Goal: Task Accomplishment & Management: Manage account settings

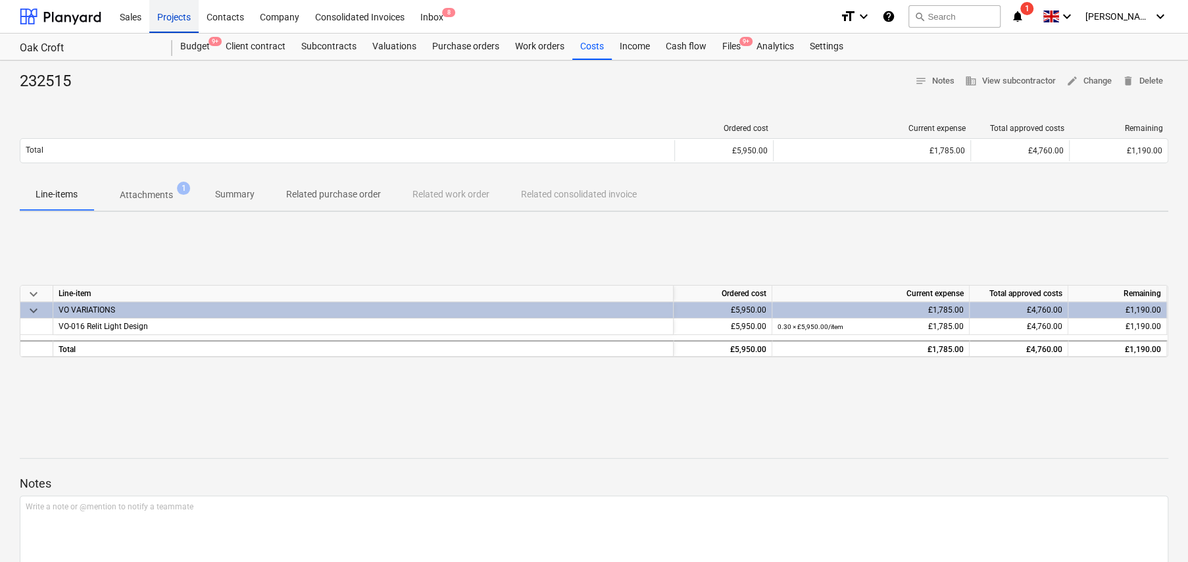
click at [164, 21] on div "Projects" at bounding box center [173, 16] width 49 height 34
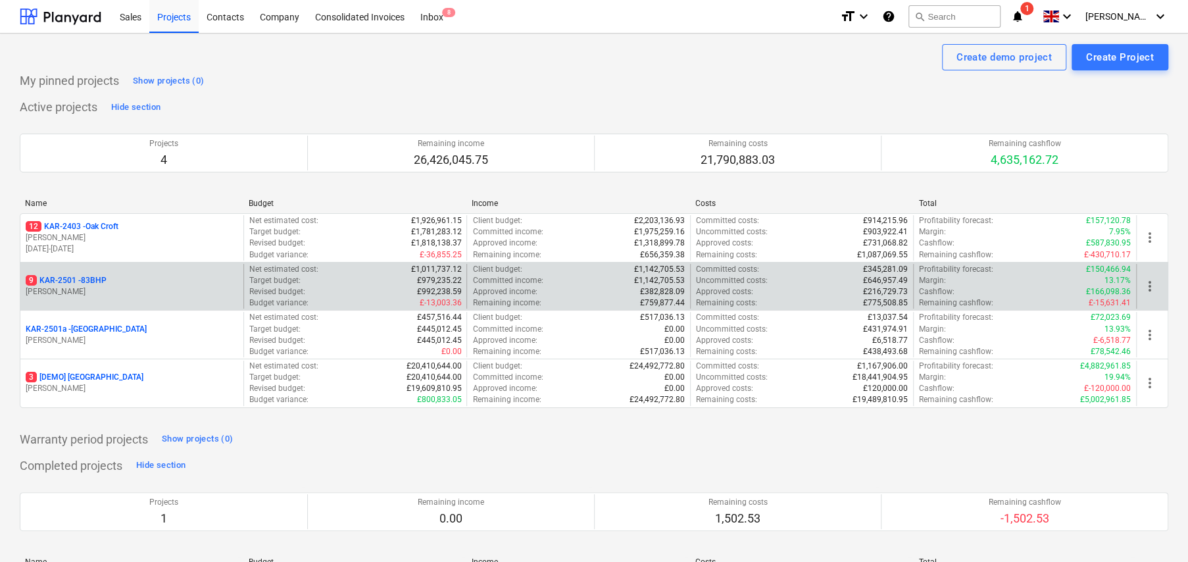
click at [99, 282] on p "9 KAR-2501 - 83BHP" at bounding box center [66, 280] width 81 height 11
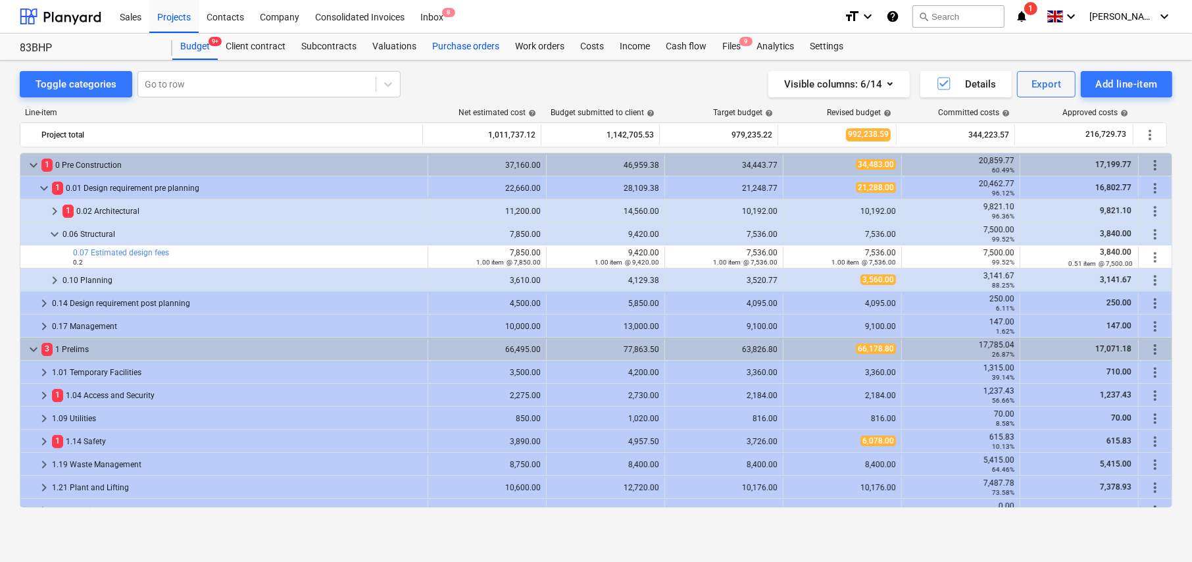
click at [453, 45] on div "Purchase orders" at bounding box center [465, 47] width 83 height 26
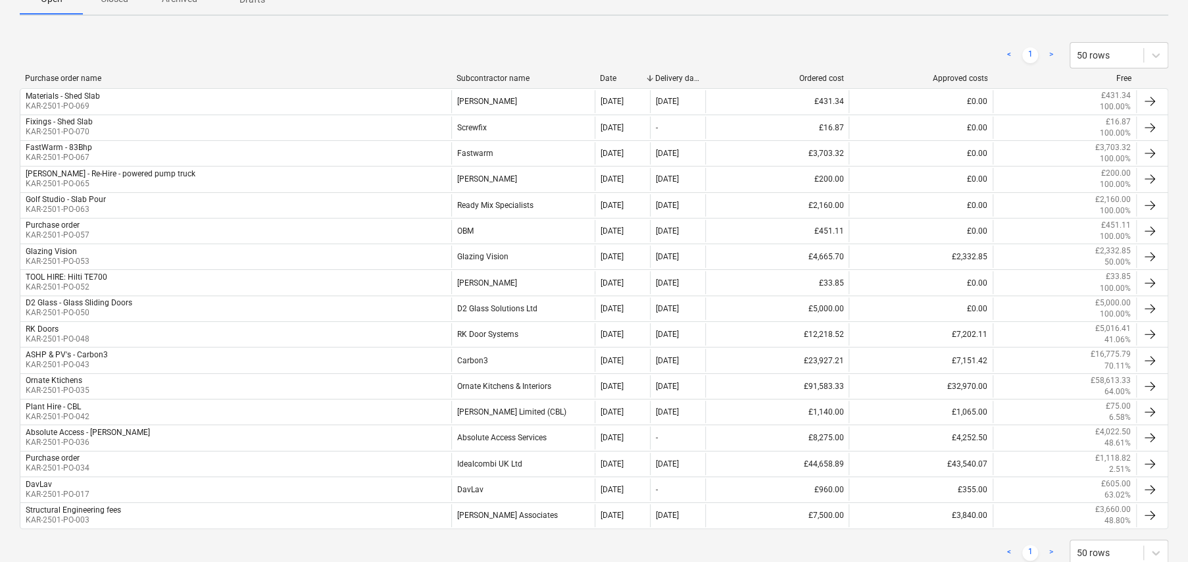
scroll to position [263, 0]
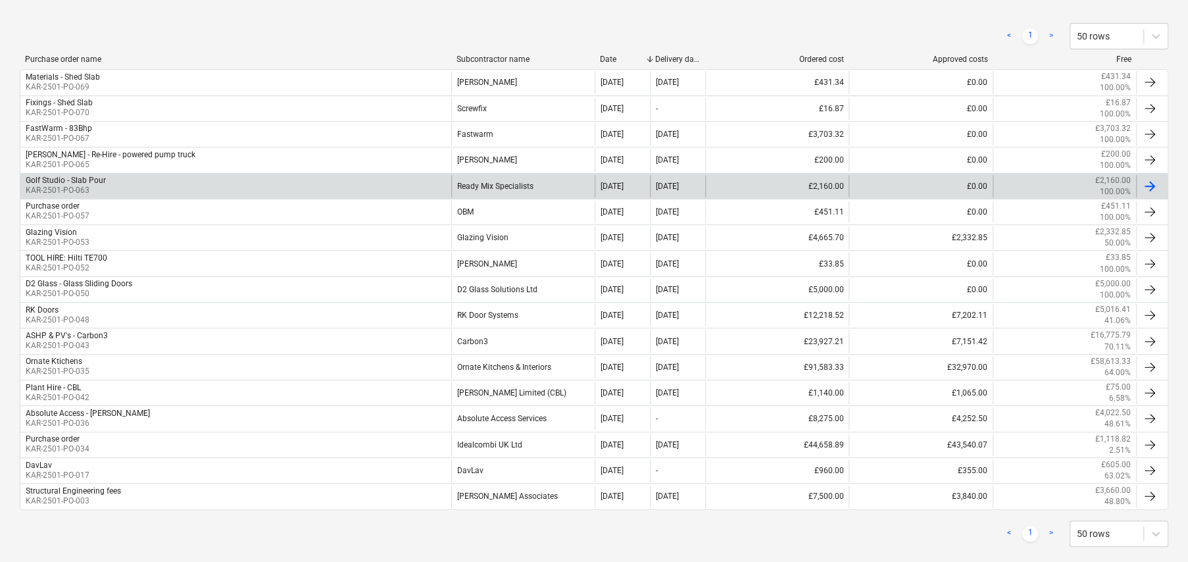
click at [68, 186] on p "KAR-2501-PO-063" at bounding box center [66, 190] width 80 height 11
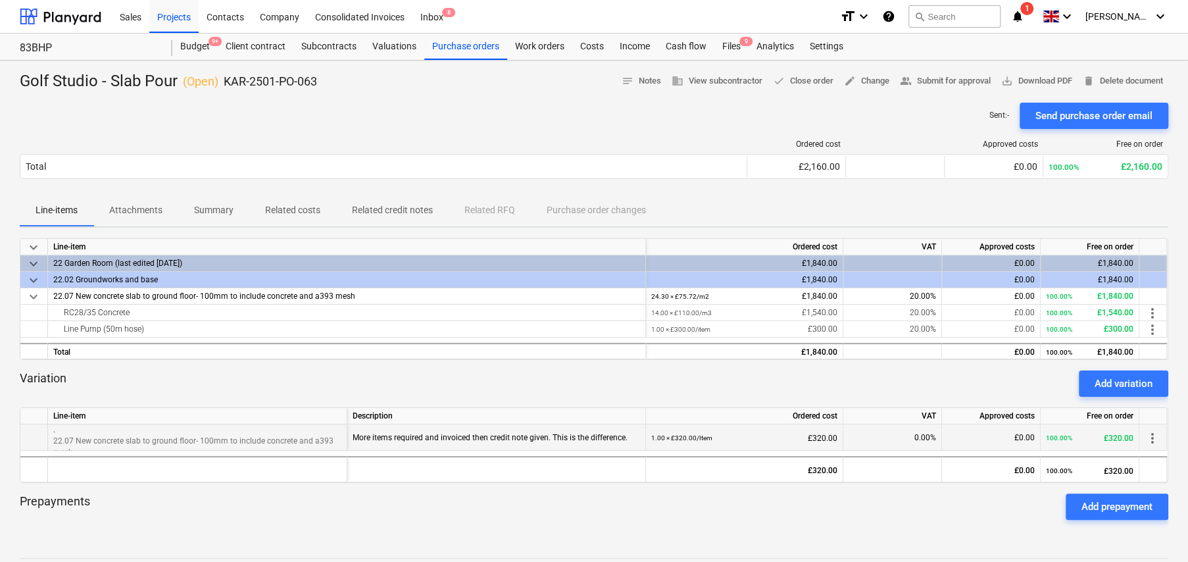
click at [1153, 438] on span "more_vert" at bounding box center [1152, 438] width 16 height 16
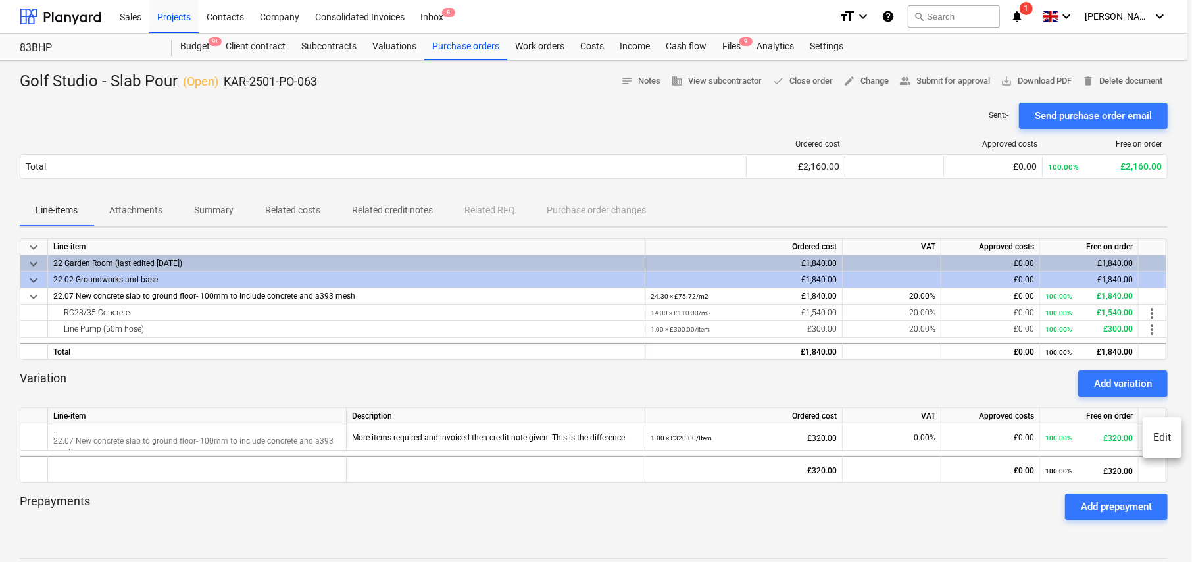
click at [1160, 438] on li "Edit" at bounding box center [1161, 437] width 39 height 30
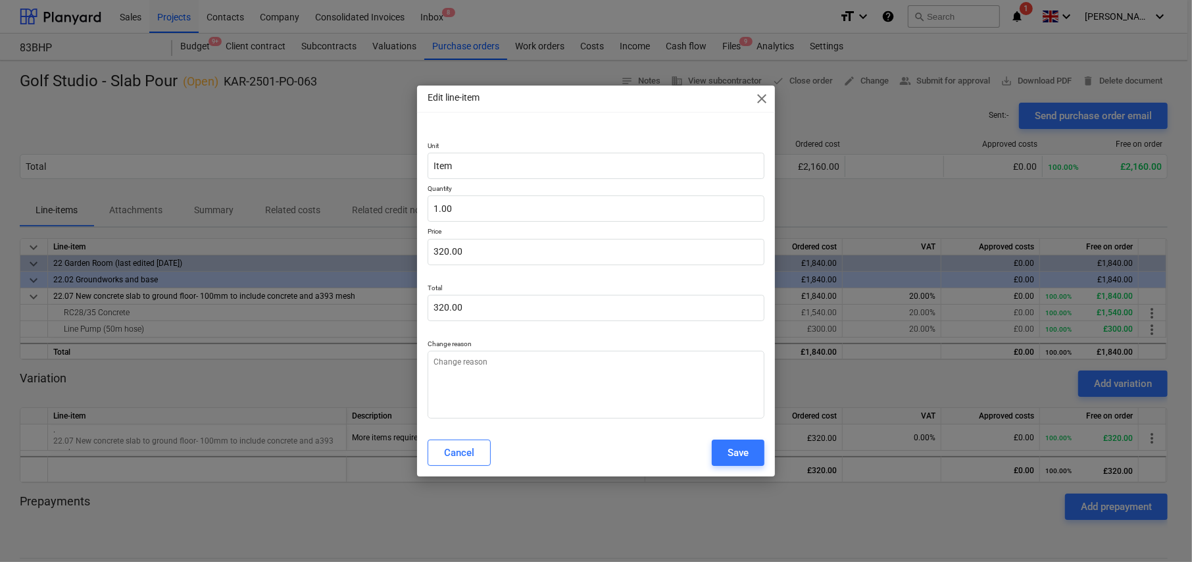
type textarea "x"
type input "320"
click at [504, 249] on input "320" at bounding box center [595, 252] width 337 height 26
type textarea "x"
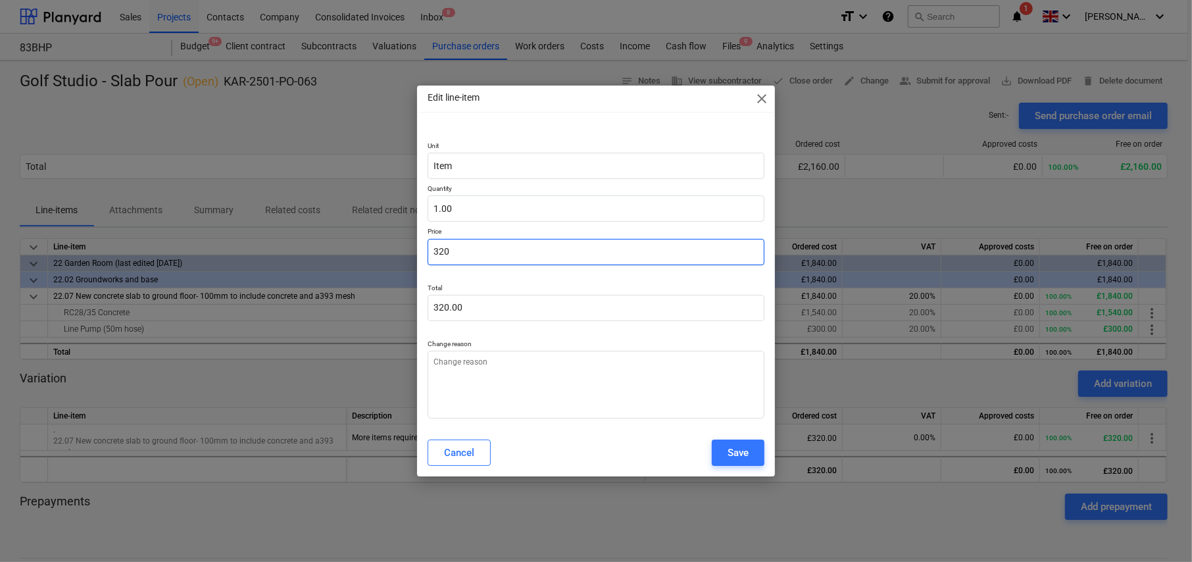
type input "4"
type input "4.00"
type textarea "x"
type input "49"
type input "49.00"
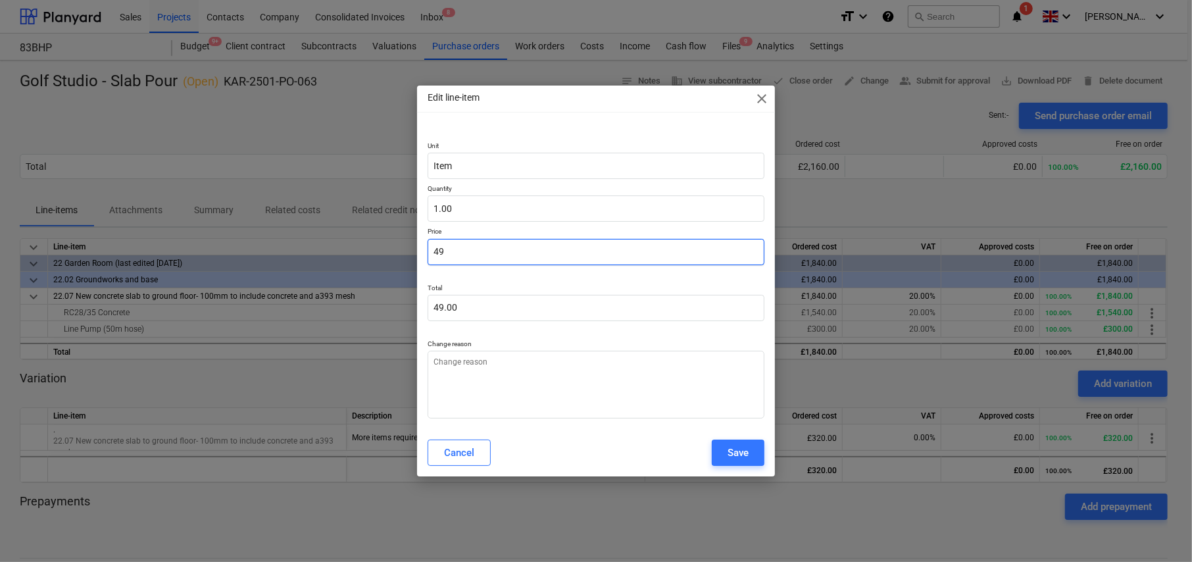
type textarea "x"
type input "490"
type input "490.00"
type input "490"
type textarea "x"
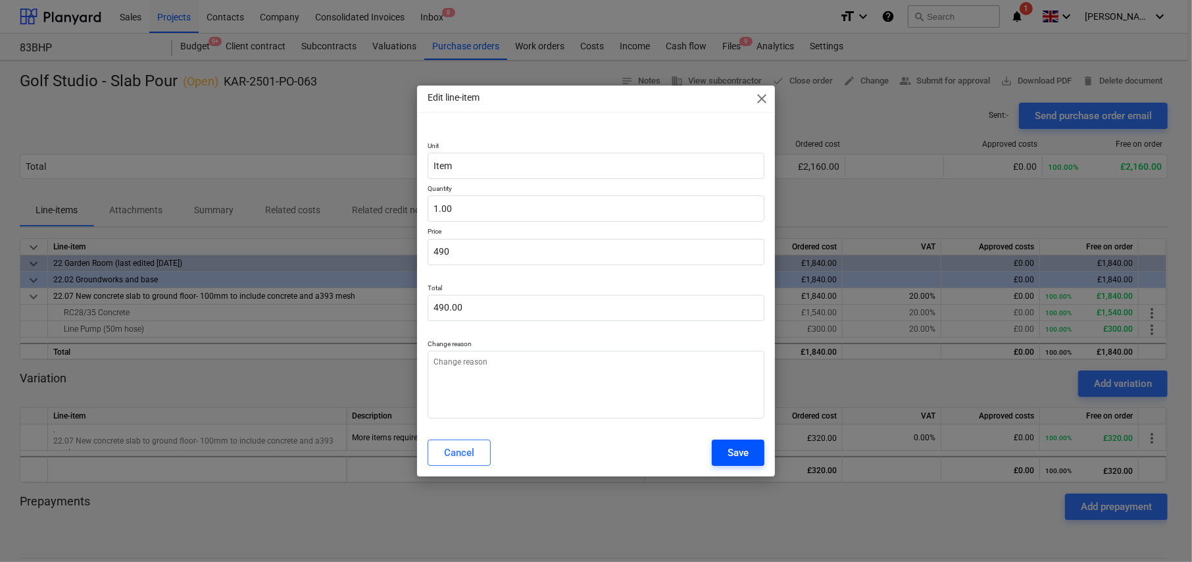
type input "490.00"
click at [737, 452] on div "Save" at bounding box center [737, 452] width 21 height 17
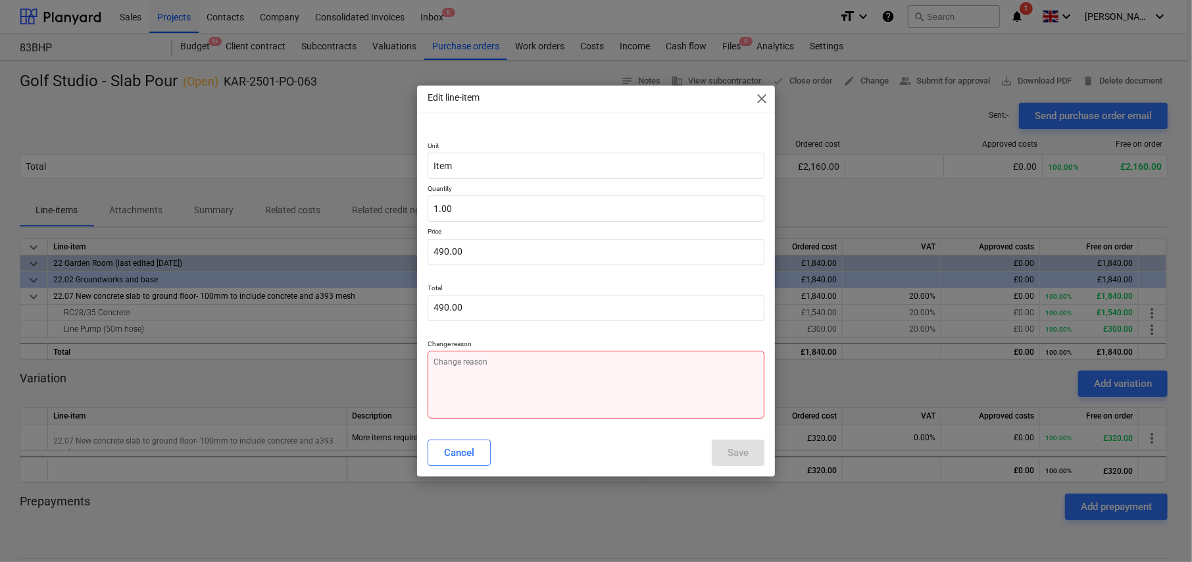
click at [582, 379] on textarea at bounding box center [595, 384] width 337 height 68
type textarea "x"
type textarea "S"
type textarea "x"
type textarea "SH"
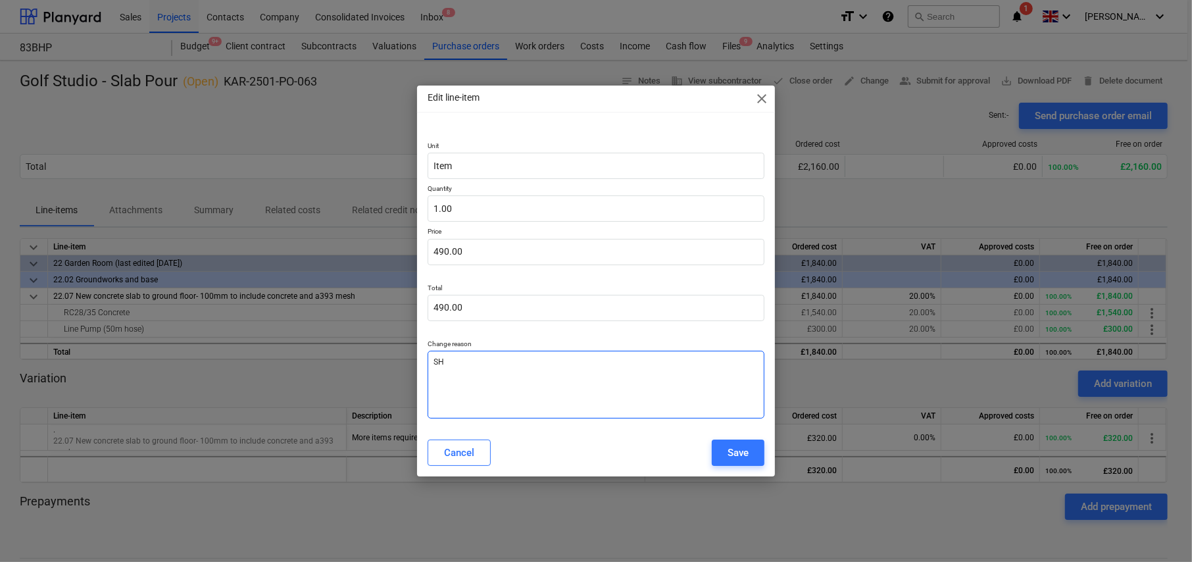
type textarea "x"
type textarea "SHa"
type textarea "x"
type textarea "SHar"
type textarea "x"
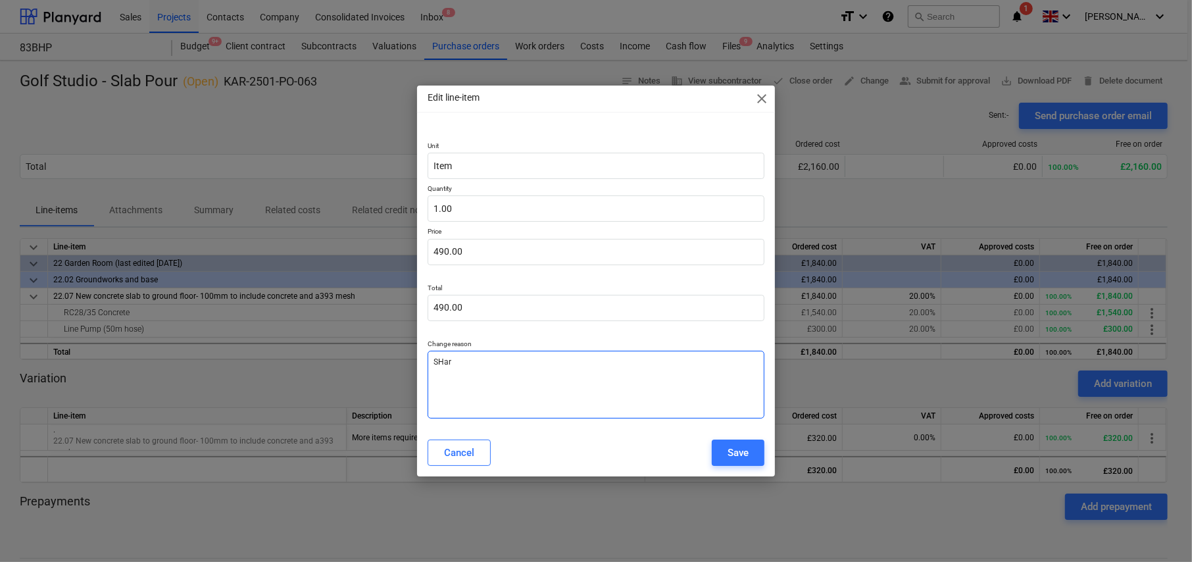
type textarea "SHaro"
type textarea "x"
type textarea "[PERSON_NAME]"
type textarea "x"
type textarea "[PERSON_NAME]."
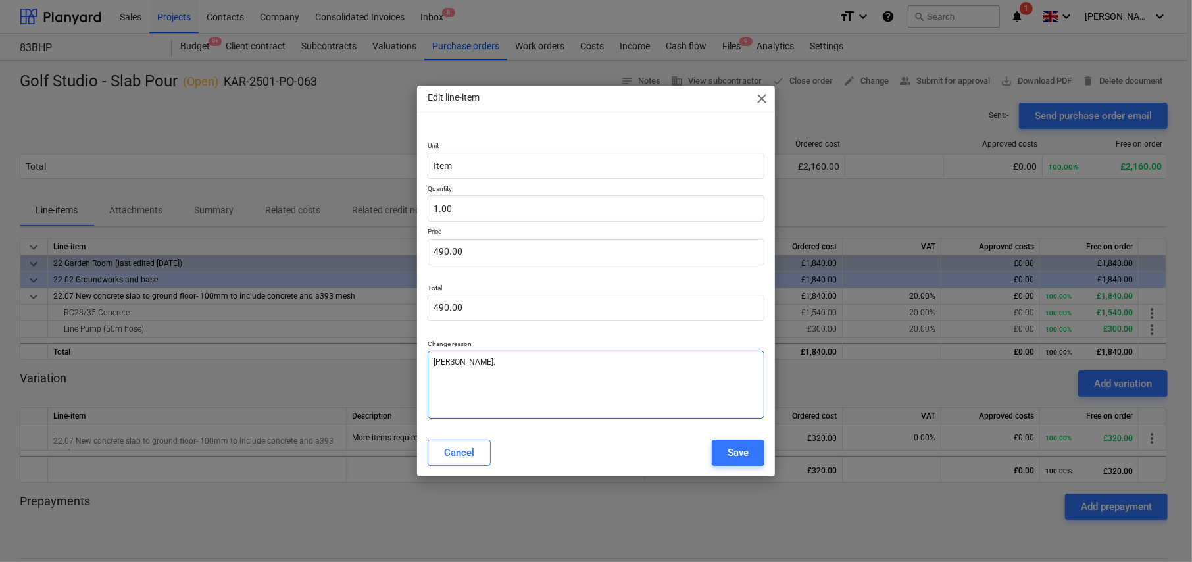
type textarea "x"
type textarea "[PERSON_NAME].."
type textarea "x"
type textarea "[PERSON_NAME]..."
type textarea "x"
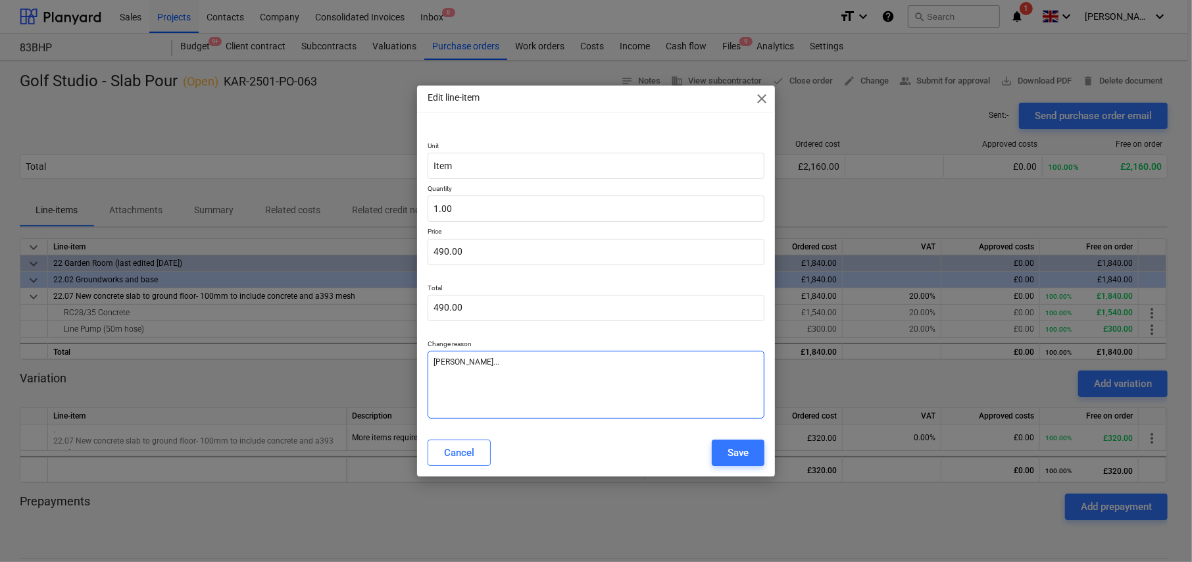
type textarea "Saron..."
type textarea "x"
type textarea "[PERSON_NAME]..."
type textarea "x"
type textarea "[PERSON_NAME]...i"
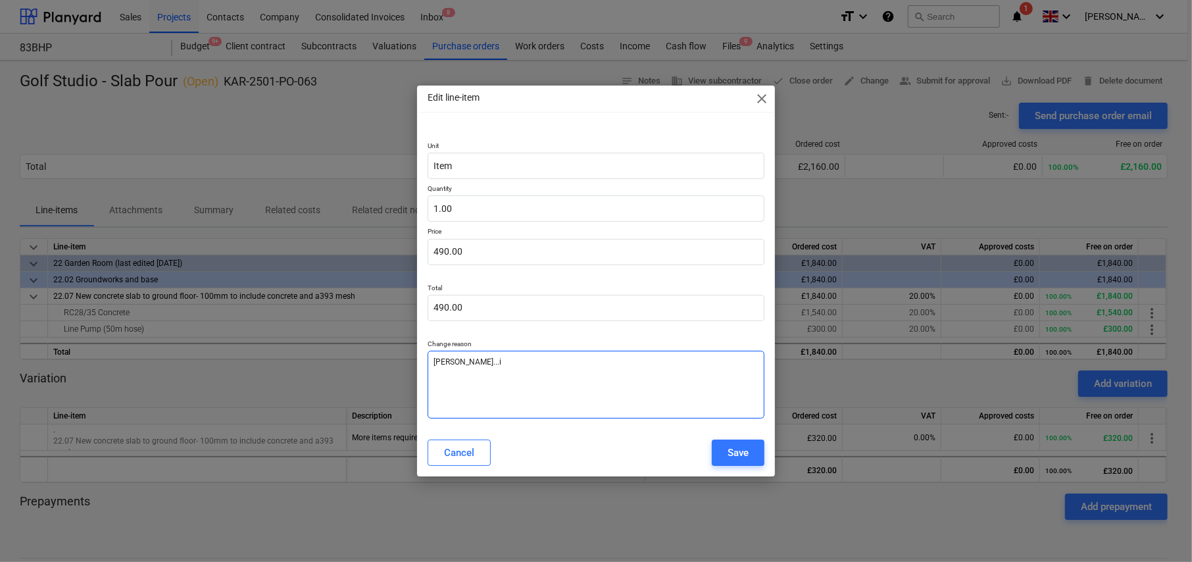
type textarea "x"
type textarea "[PERSON_NAME]...is"
type textarea "x"
type textarea "[PERSON_NAME]...is"
type textarea "x"
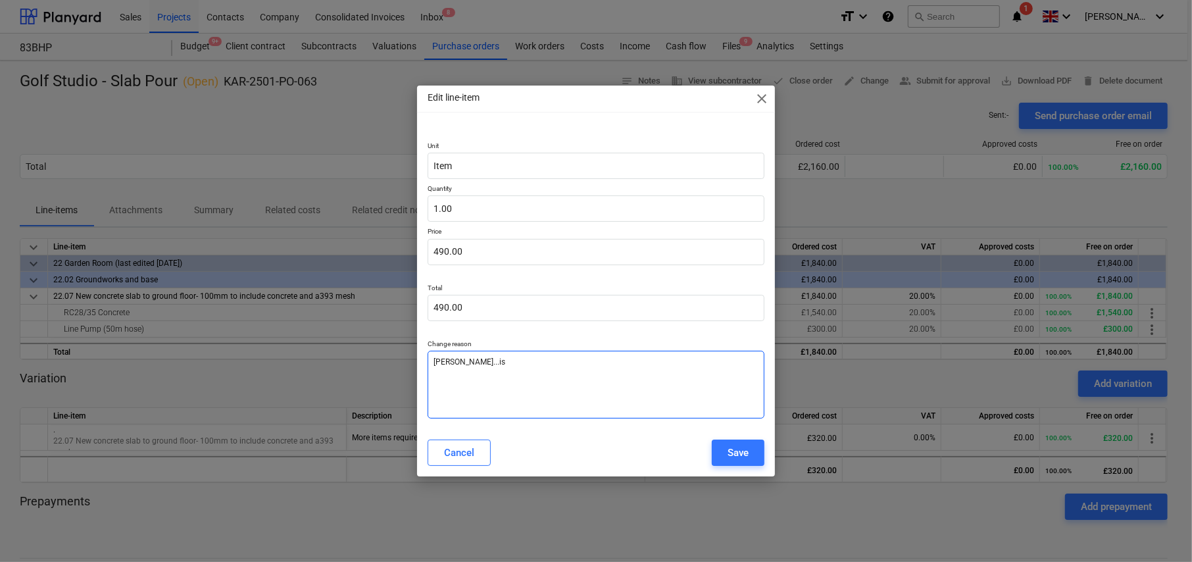
type textarea "[PERSON_NAME]...is u"
type textarea "x"
type textarea "[PERSON_NAME]...is un"
type textarea "x"
type textarea "[PERSON_NAME]...is una"
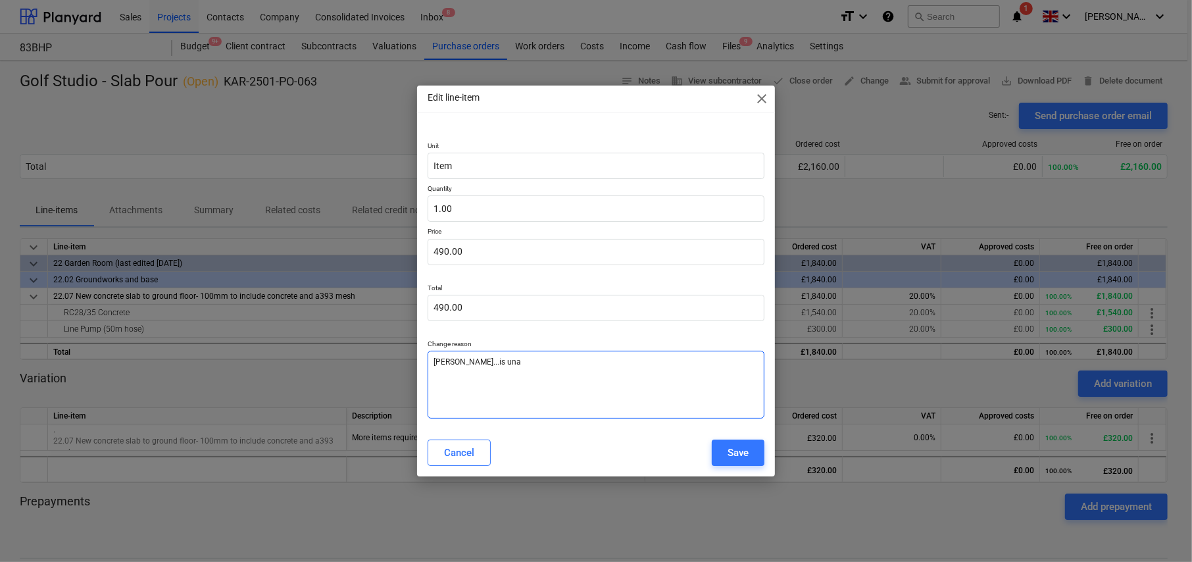
type textarea "x"
type textarea "[PERSON_NAME]...is unab"
type textarea "x"
type textarea "[PERSON_NAME]...is unabl"
type textarea "x"
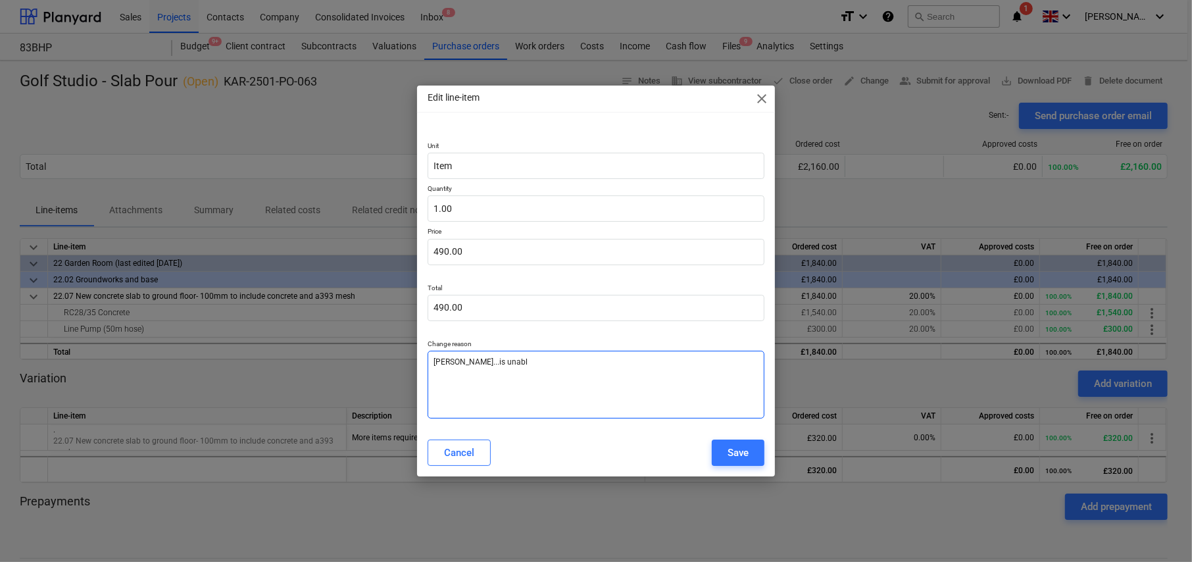
type textarea "[PERSON_NAME]...is unable"
type textarea "x"
type textarea "[PERSON_NAME]...is unable"
type textarea "x"
type textarea "[PERSON_NAME]...is unable t"
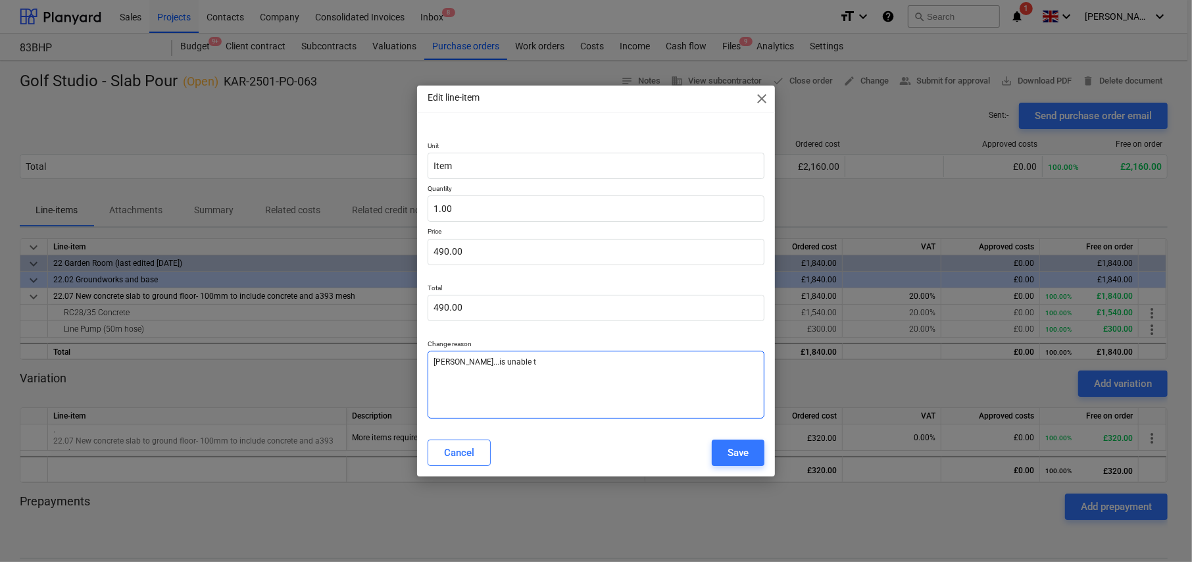
type textarea "x"
type textarea "[PERSON_NAME]...is unable to"
type textarea "x"
type textarea "[PERSON_NAME]...is unable to"
type textarea "x"
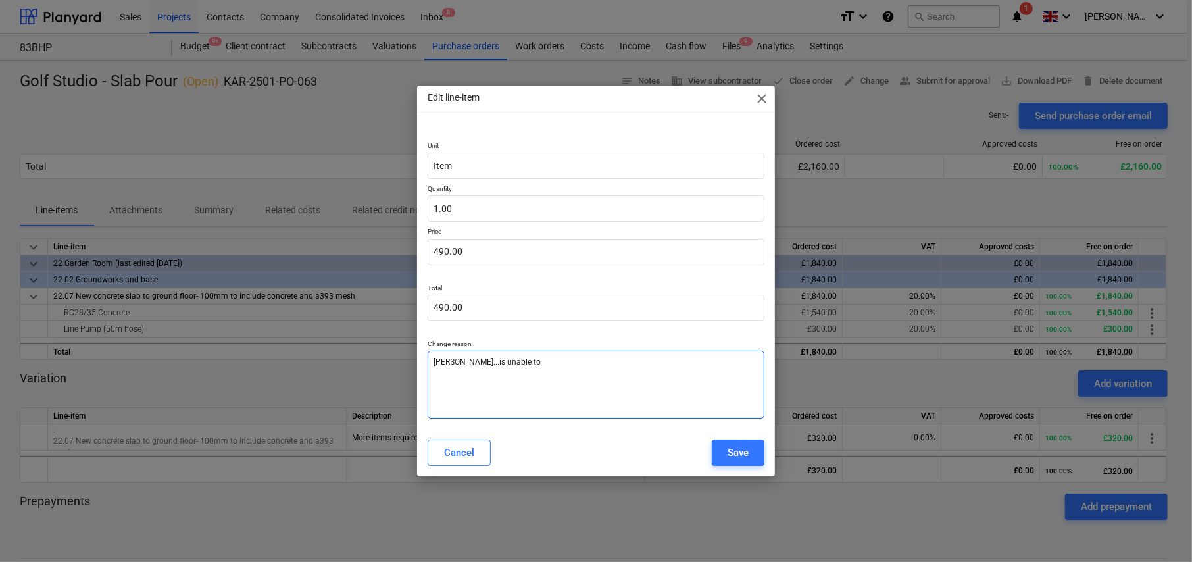
type textarea "[PERSON_NAME]...is unable to a"
type textarea "x"
type textarea "[PERSON_NAME]...is unable to am"
type textarea "x"
type textarea "[PERSON_NAME]...is unable to ame"
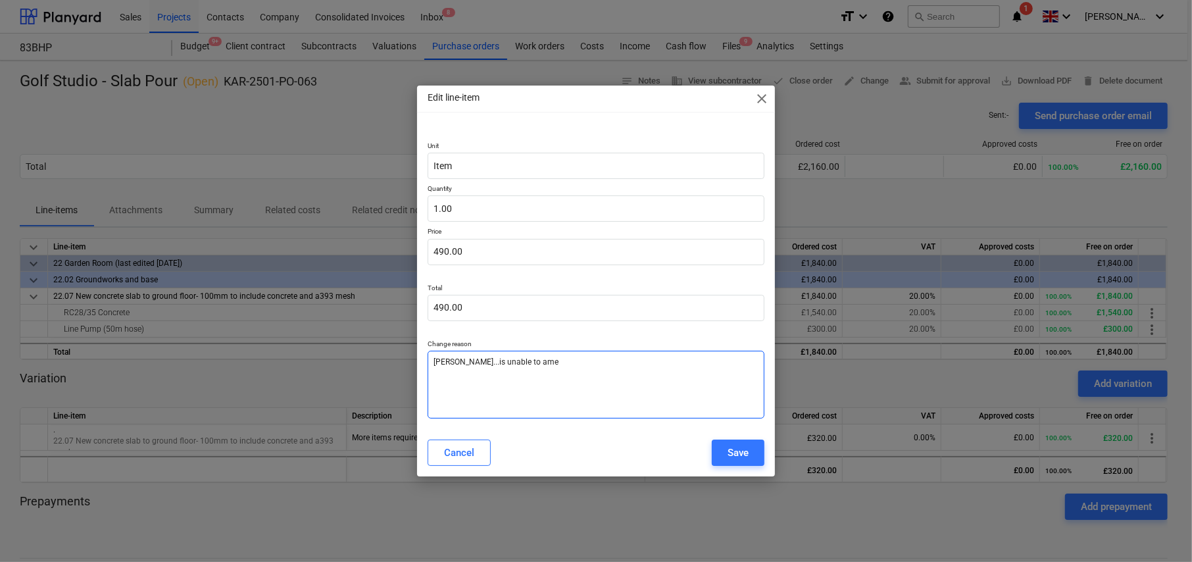
type textarea "x"
type textarea "[PERSON_NAME]...is unable to [MEDICAL_DATA]"
type textarea "x"
type textarea "[PERSON_NAME]...is unable to amend"
type textarea "x"
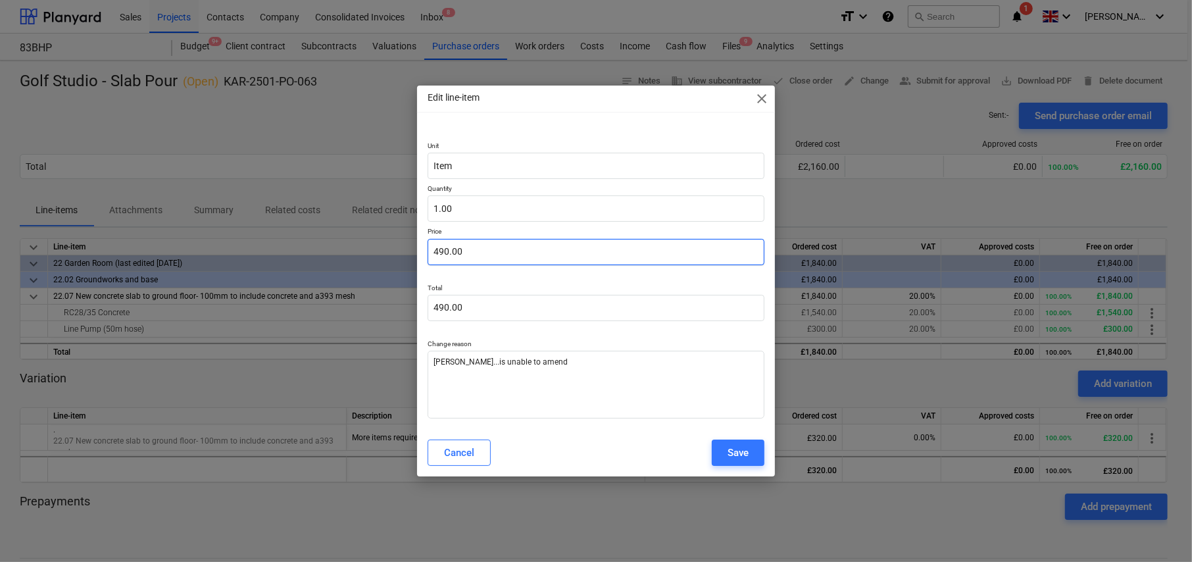
type input "490"
click at [503, 251] on input "490" at bounding box center [595, 252] width 337 height 26
type textarea "x"
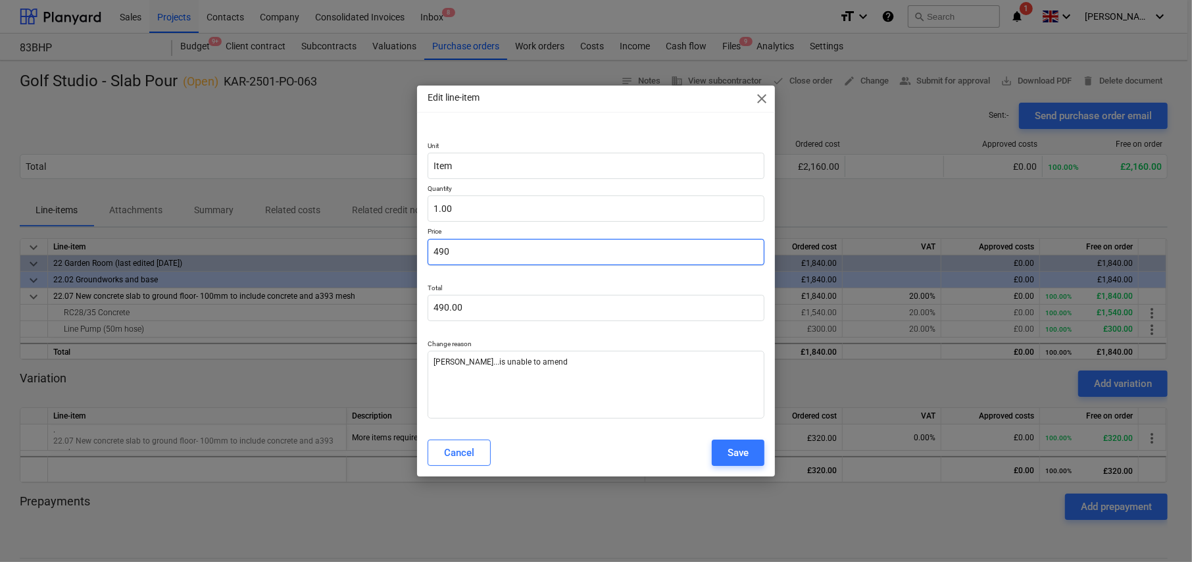
type input "4"
type input "4.00"
type textarea "x"
type input "48"
type input "48.00"
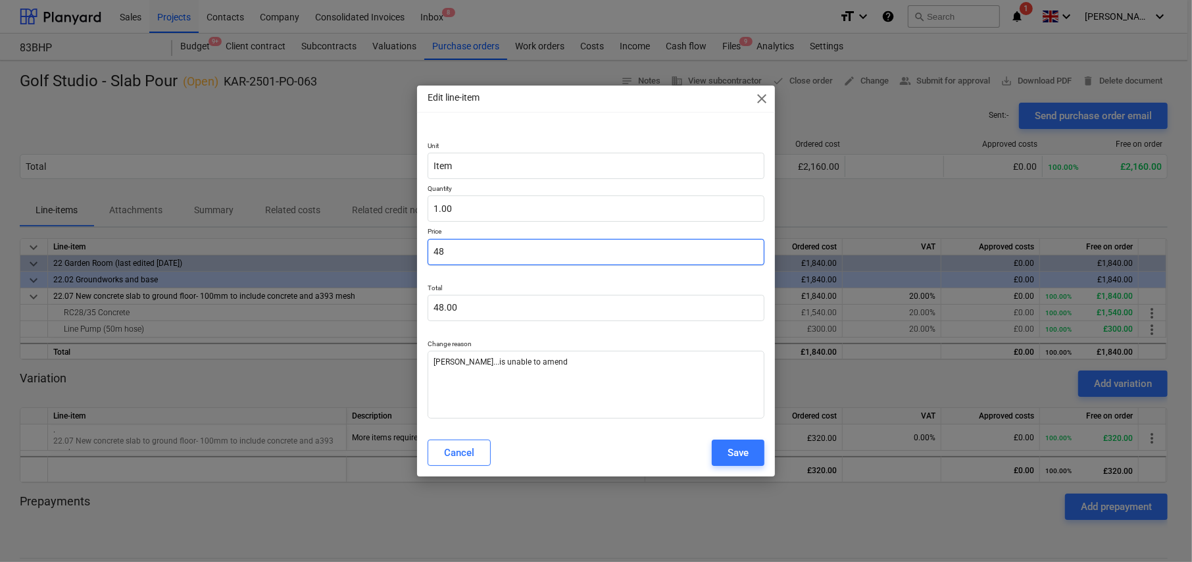
type textarea "x"
type input "489"
type input "489.00"
type textarea "x"
type input "489."
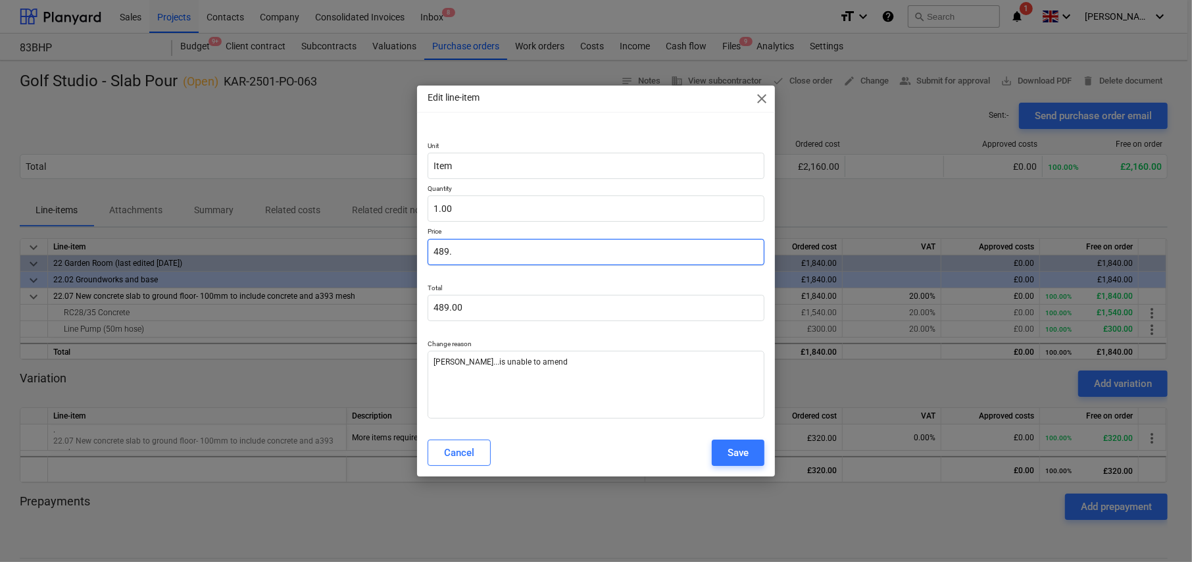
type textarea "x"
type input "489.8"
type input "489.80"
type input "489.8"
type textarea "x"
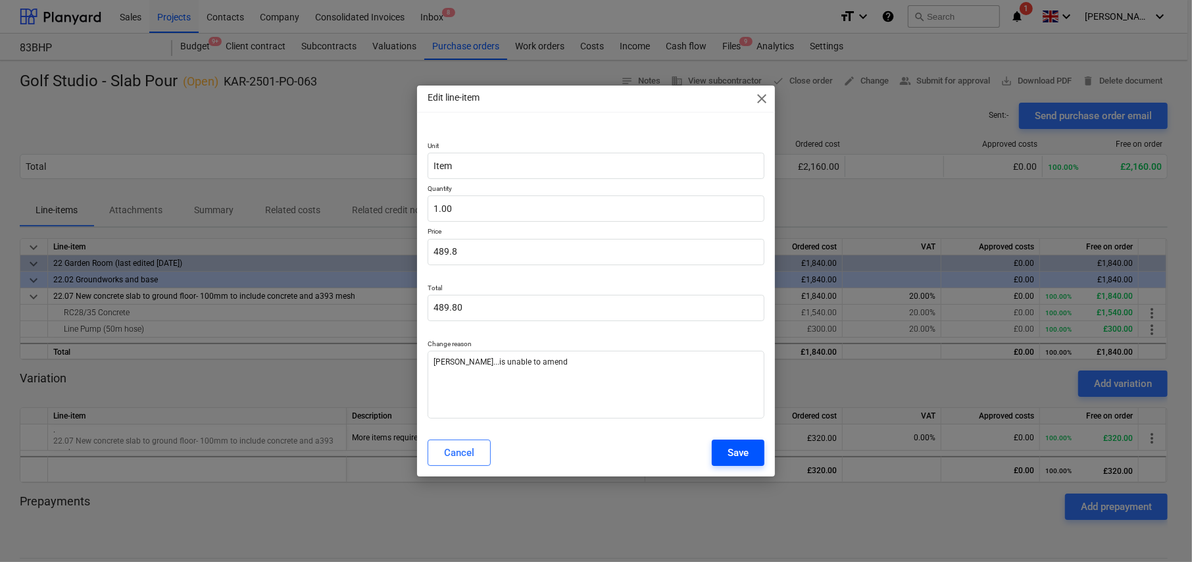
type input "489.80"
click at [732, 449] on div "Save" at bounding box center [737, 452] width 21 height 17
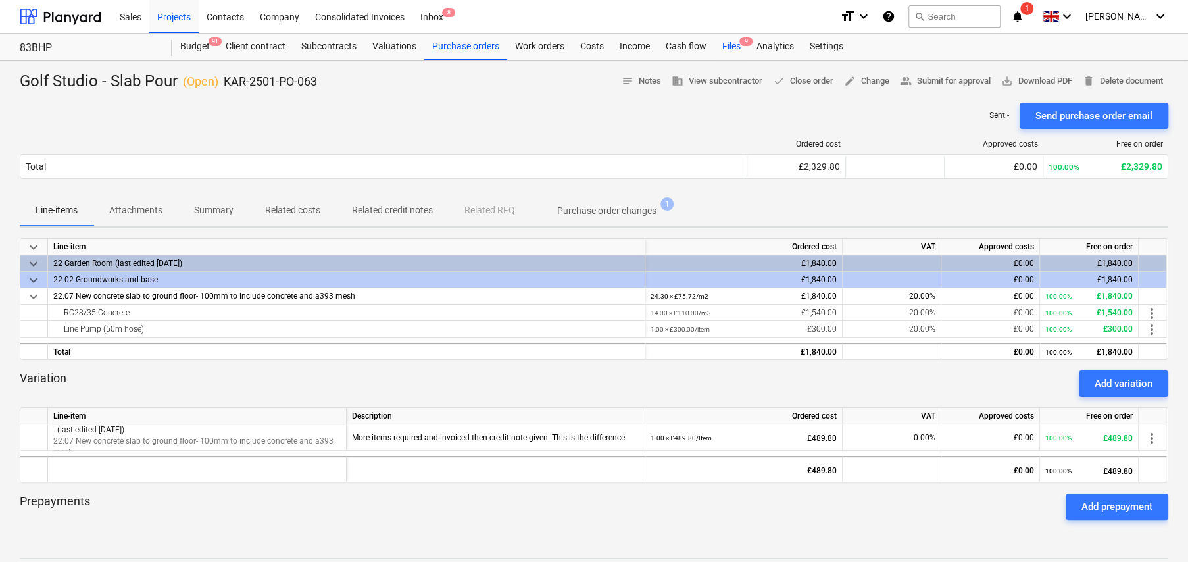
click at [738, 49] on div "Files 9" at bounding box center [731, 47] width 34 height 26
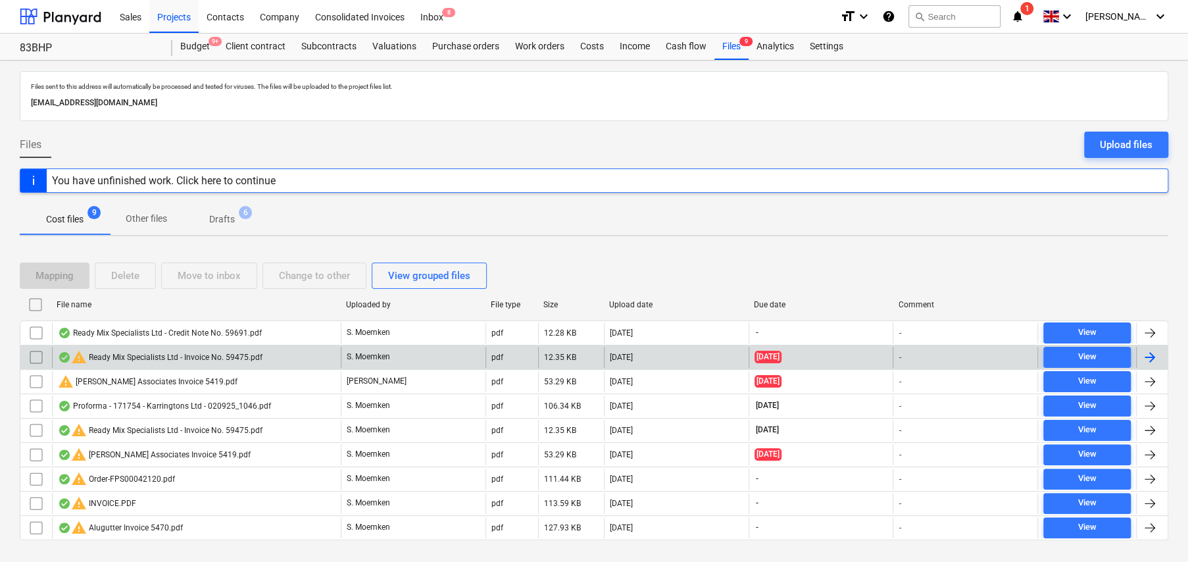
click at [37, 358] on input "checkbox" at bounding box center [36, 357] width 21 height 21
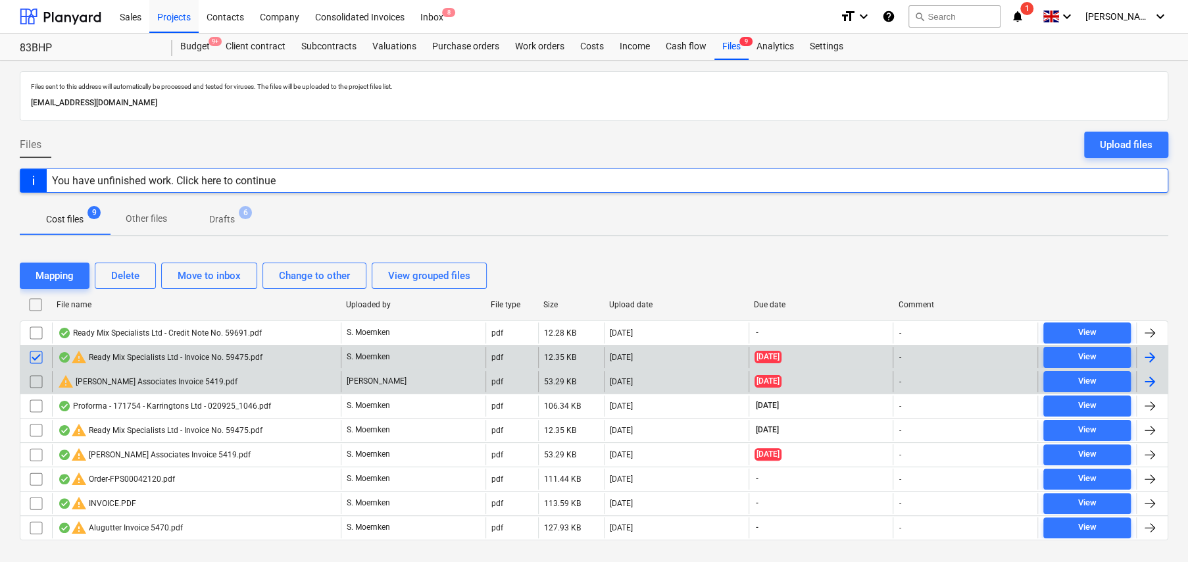
click at [36, 381] on input "checkbox" at bounding box center [36, 381] width 21 height 21
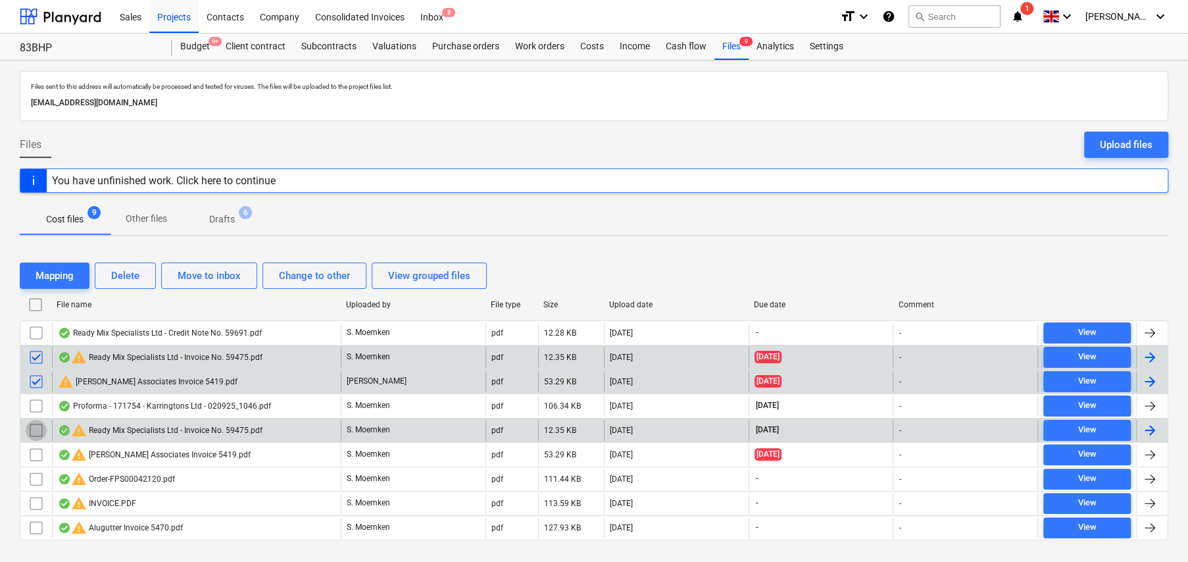
click at [36, 424] on input "checkbox" at bounding box center [36, 430] width 21 height 21
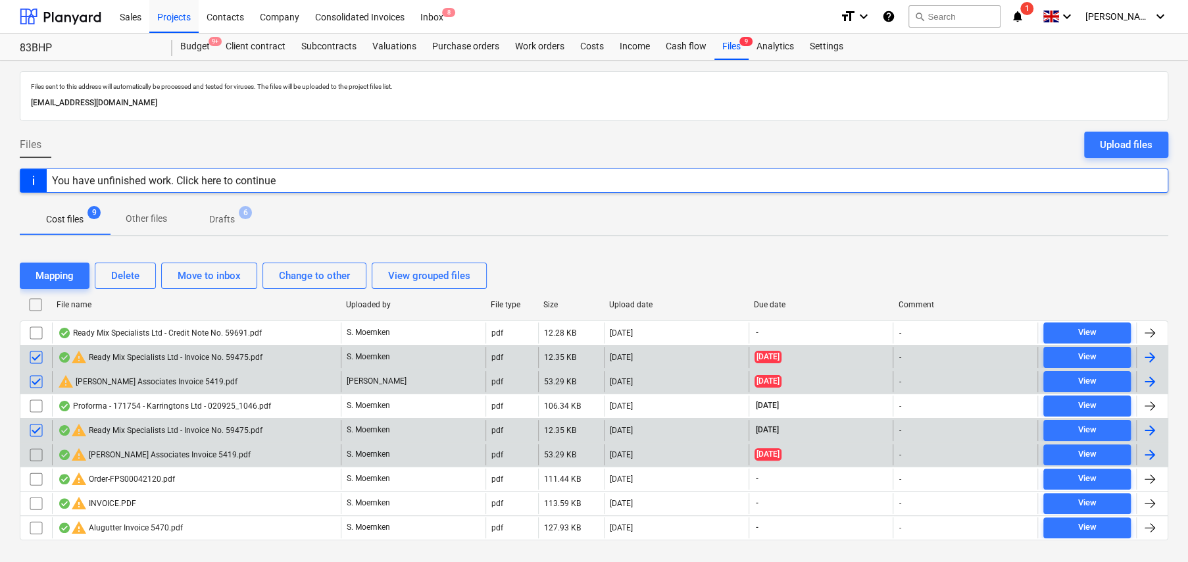
click at [37, 450] on input "checkbox" at bounding box center [36, 454] width 21 height 21
click at [128, 272] on div "Delete" at bounding box center [125, 275] width 28 height 17
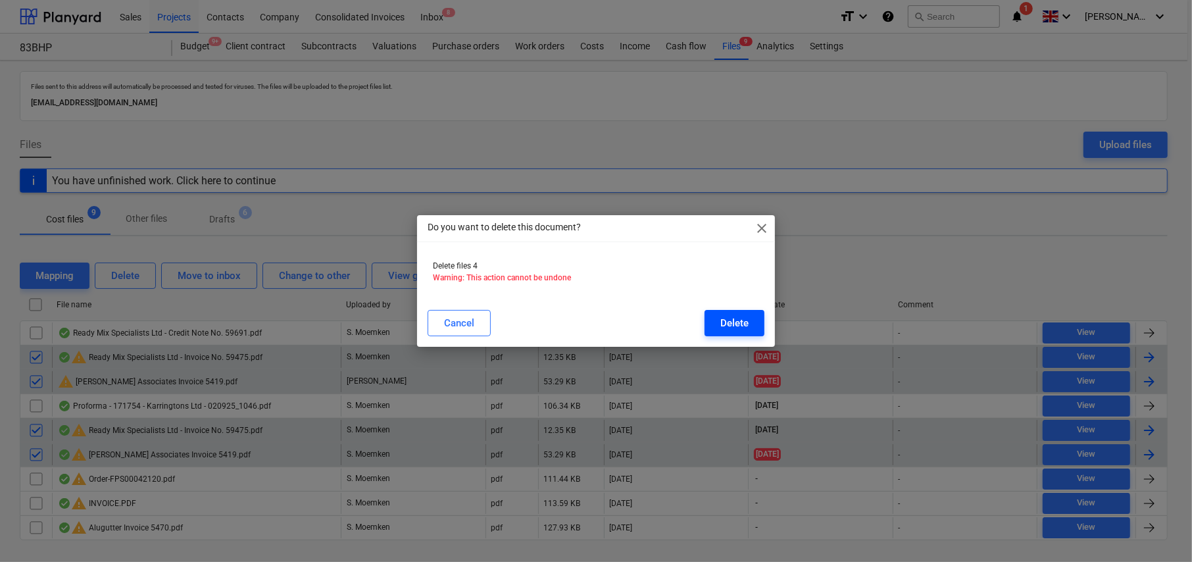
click at [744, 320] on div "Delete" at bounding box center [734, 322] width 28 height 17
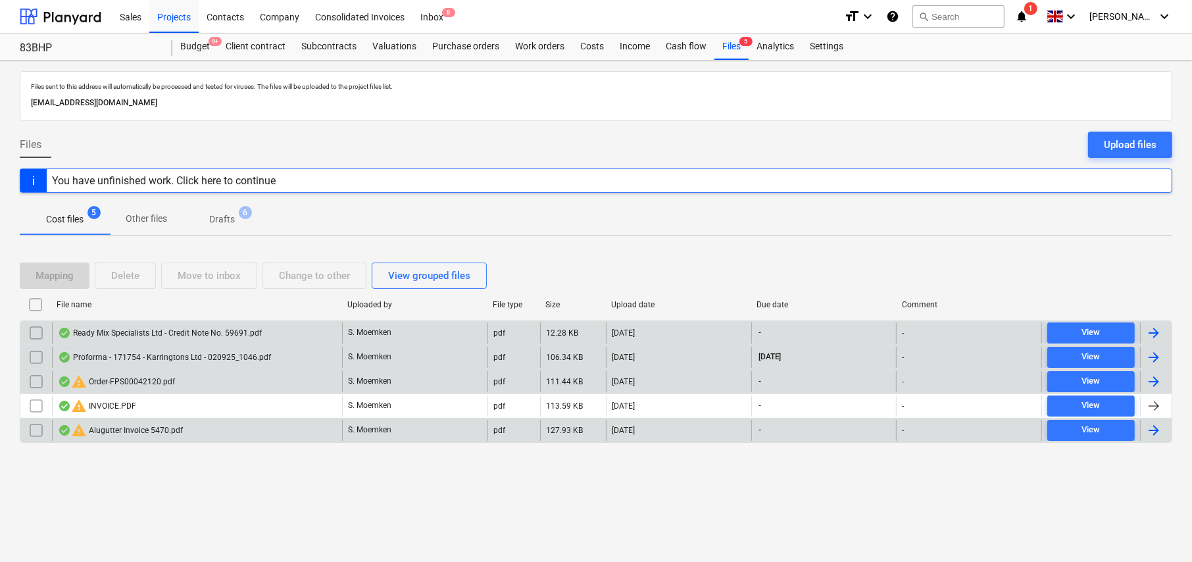
click at [37, 330] on input "checkbox" at bounding box center [36, 332] width 21 height 21
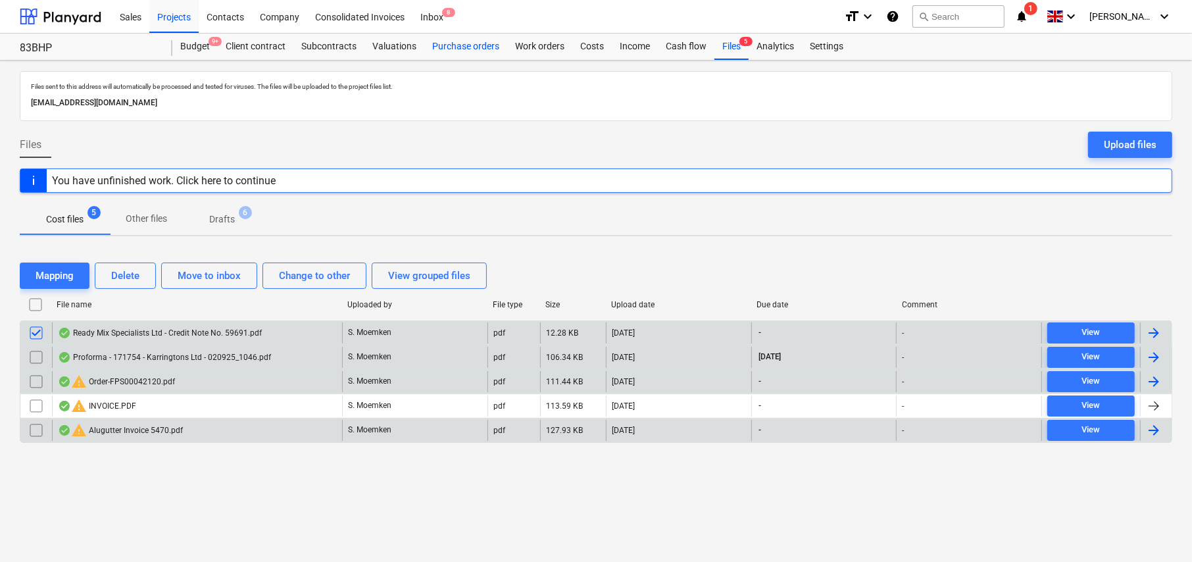
click at [475, 45] on div "Purchase orders" at bounding box center [465, 47] width 83 height 26
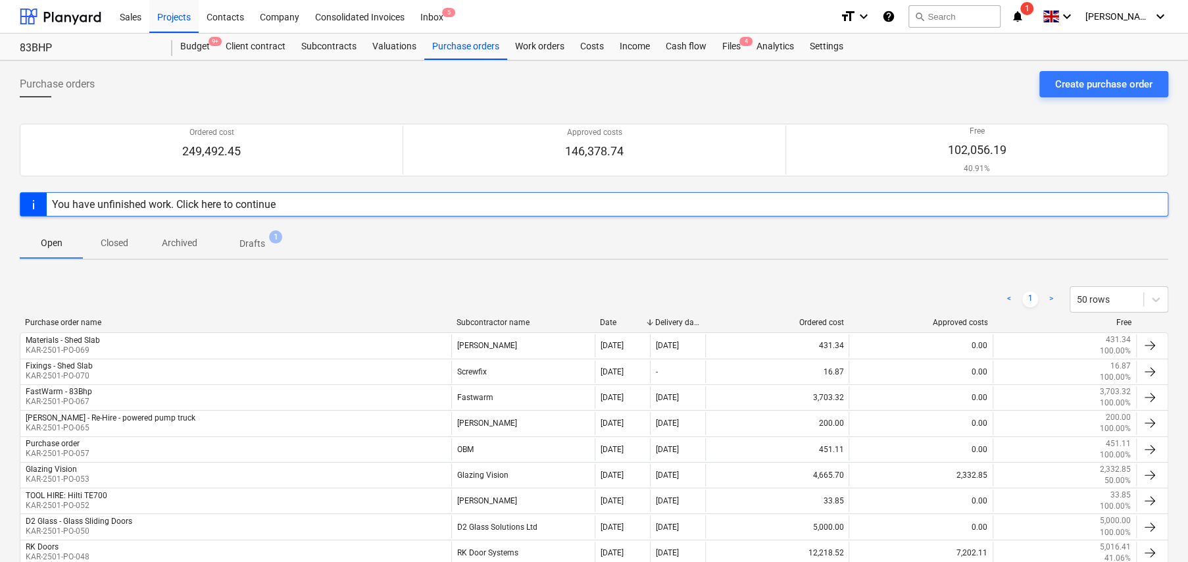
click at [118, 240] on p "Closed" at bounding box center [115, 243] width 32 height 14
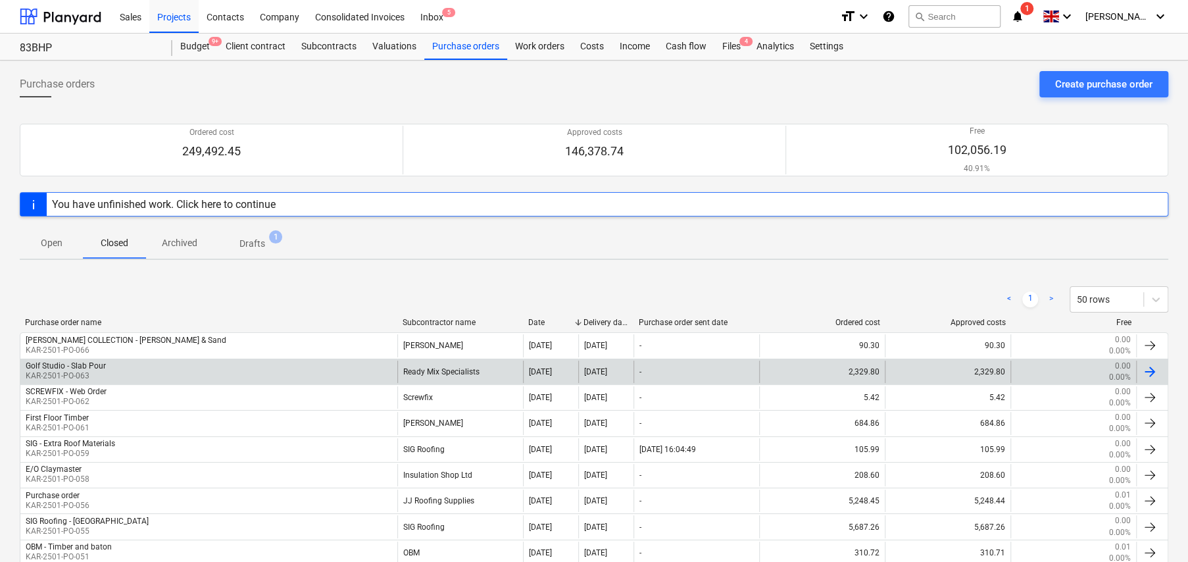
click at [93, 368] on div "Golf Studio - Slab Pour" at bounding box center [66, 365] width 80 height 9
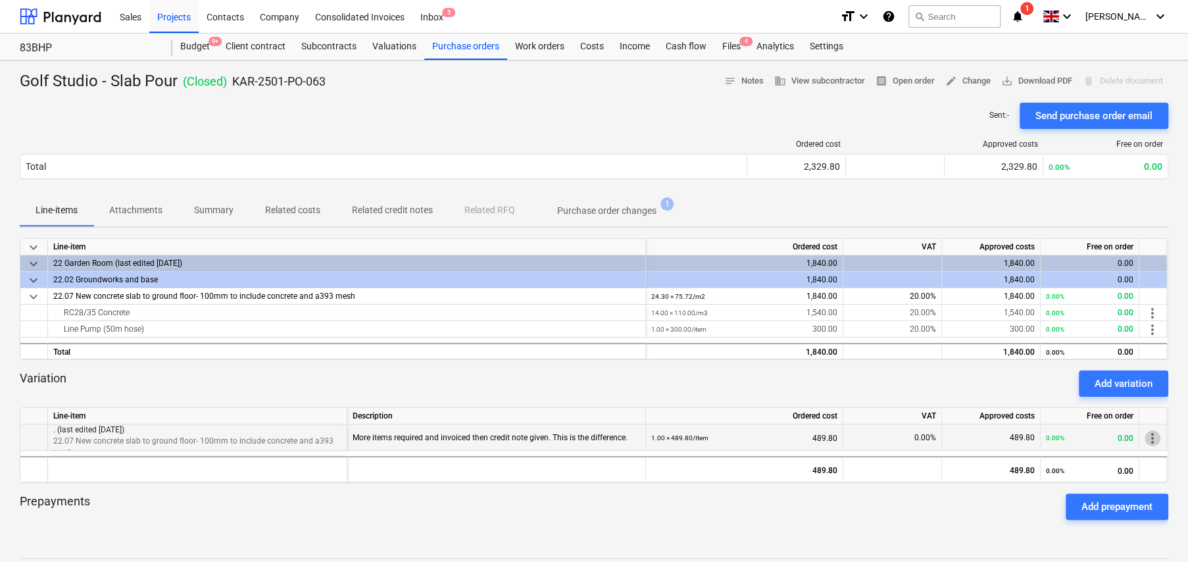
click at [1154, 437] on span "more_vert" at bounding box center [1152, 438] width 16 height 16
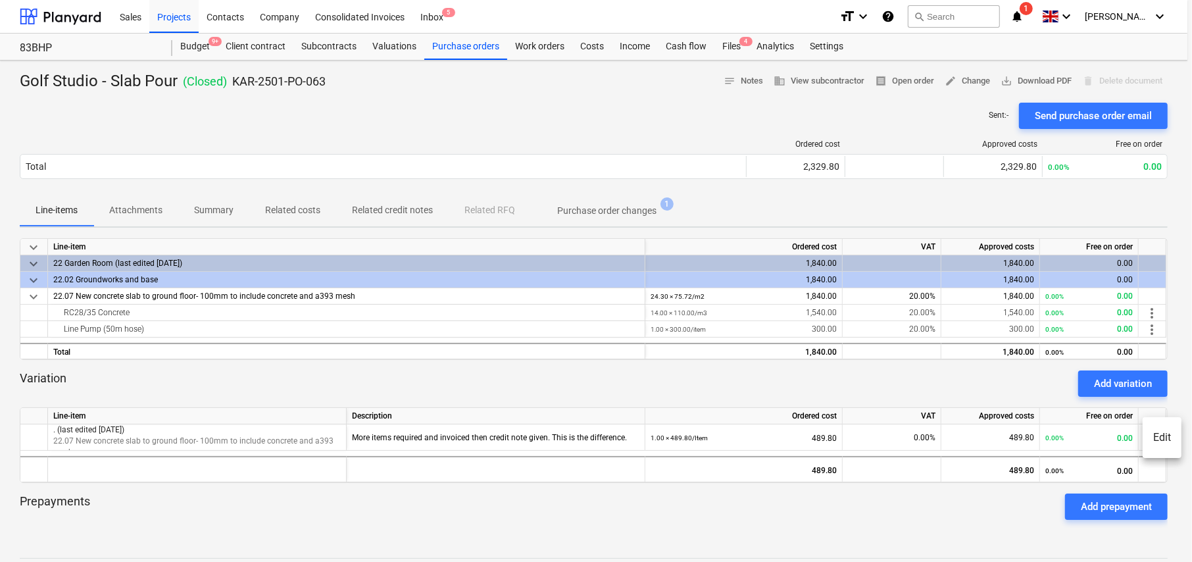
click at [1157, 436] on li "Edit" at bounding box center [1161, 437] width 39 height 30
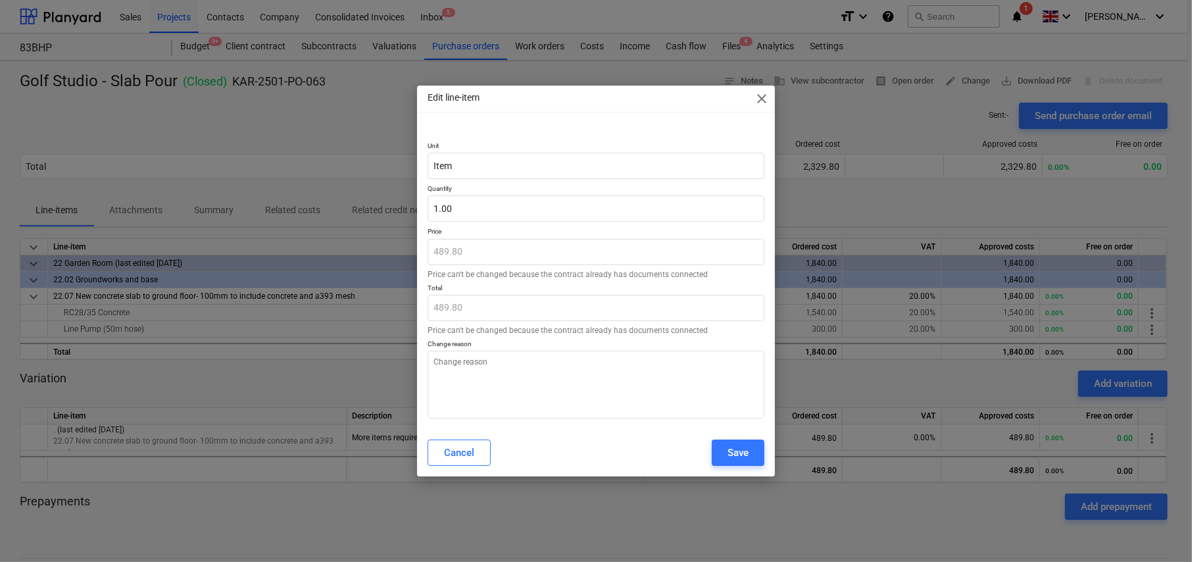
type textarea "x"
click at [471, 450] on div "Cancel" at bounding box center [459, 452] width 30 height 17
